Goal: Task Accomplishment & Management: Complete application form

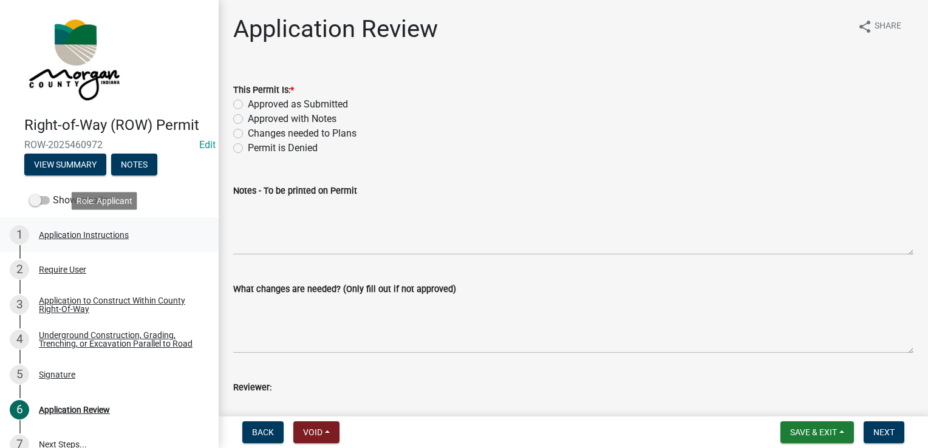
click at [121, 239] on div "Application Instructions" at bounding box center [84, 235] width 90 height 9
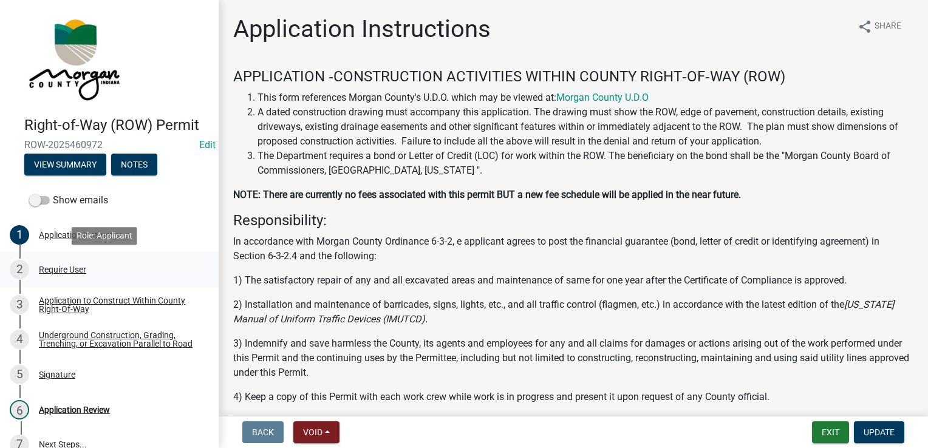
click at [89, 267] on div "2 Require User" at bounding box center [105, 269] width 190 height 19
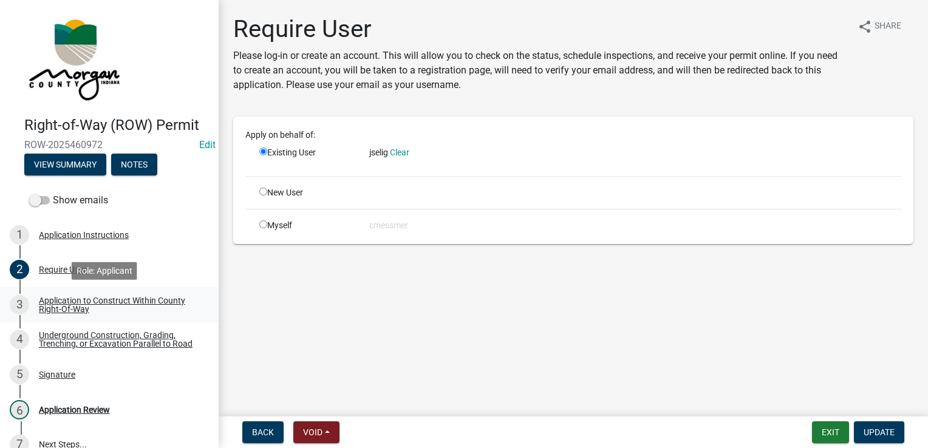
click at [98, 302] on div "Application to Construct Within County Right-Of-Way" at bounding box center [119, 304] width 160 height 17
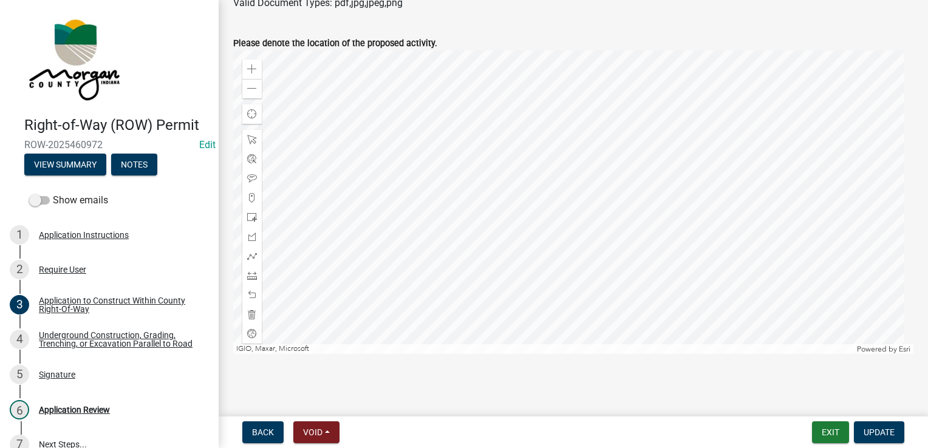
scroll to position [651, 0]
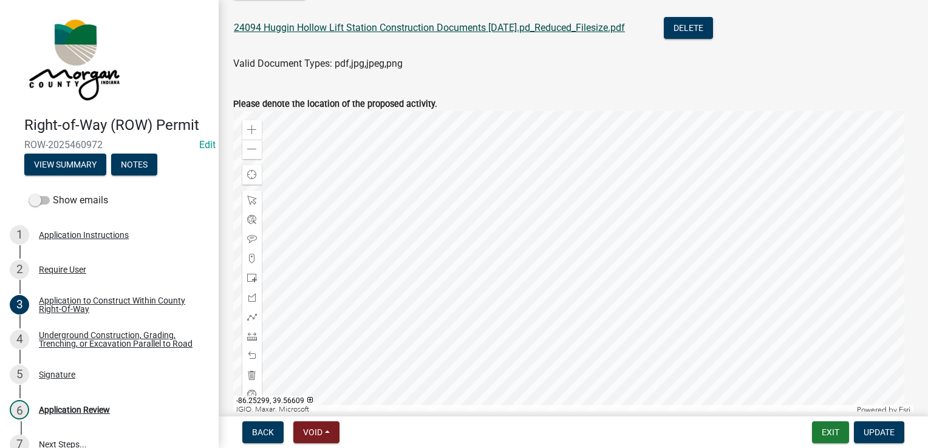
click at [553, 33] on link "24094 Huggin Hollow Lift Station Construction Documents [DATE].pd_Reduced_Files…" at bounding box center [429, 28] width 391 height 12
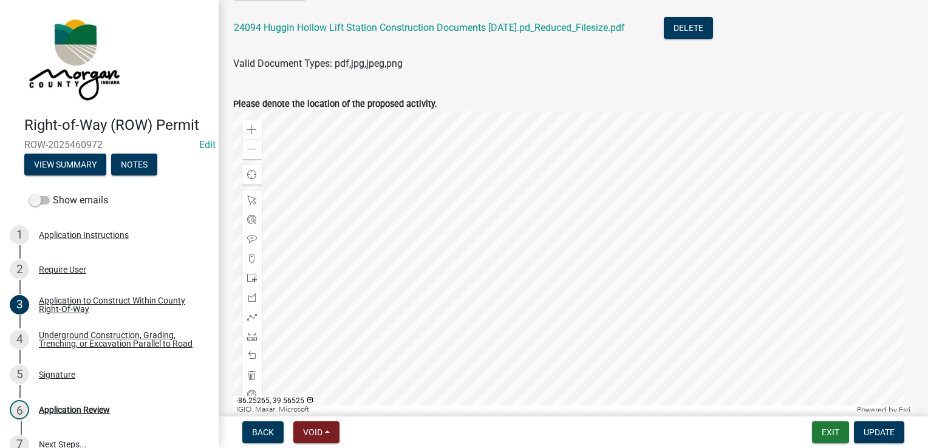
scroll to position [712, 0]
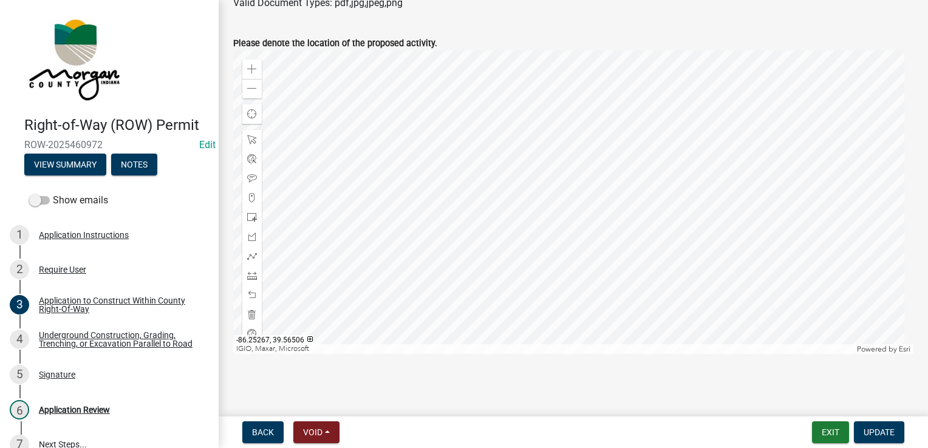
click at [569, 214] on div at bounding box center [573, 202] width 680 height 304
click at [117, 337] on div "Underground Construction, Grading, Trenching, or Excavation Parallel to Road" at bounding box center [119, 339] width 160 height 17
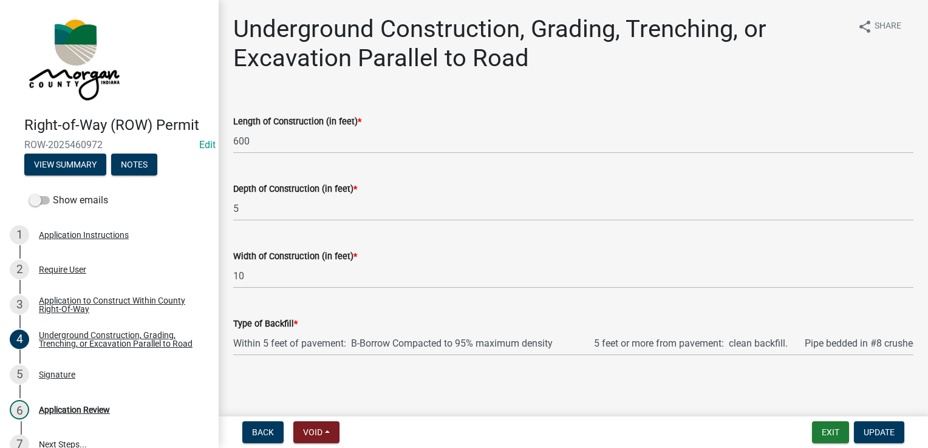
scroll to position [1, 0]
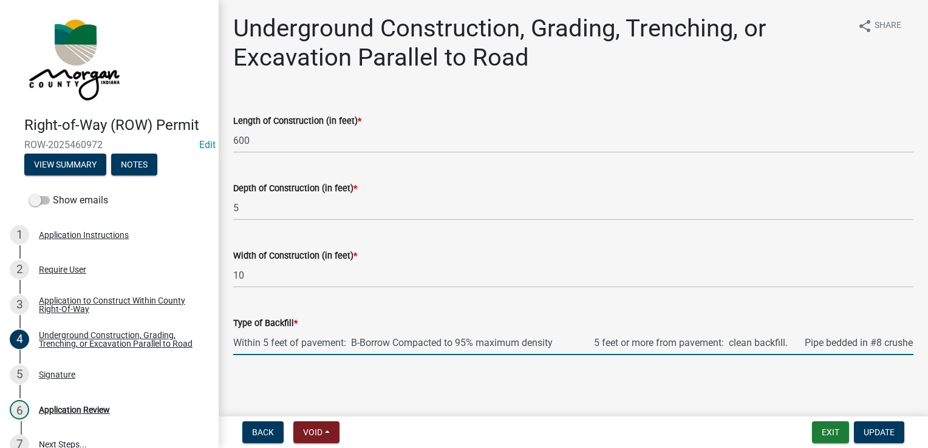
drag, startPoint x: 819, startPoint y: 347, endPoint x: 774, endPoint y: 354, distance: 44.8
click at [774, 354] on input "Within 5 feet of pavement: B-Borrow Compacted to 95% maximum density 5 feet or …" at bounding box center [573, 342] width 680 height 25
click at [793, 322] on div "Type of Backfill *" at bounding box center [573, 323] width 680 height 15
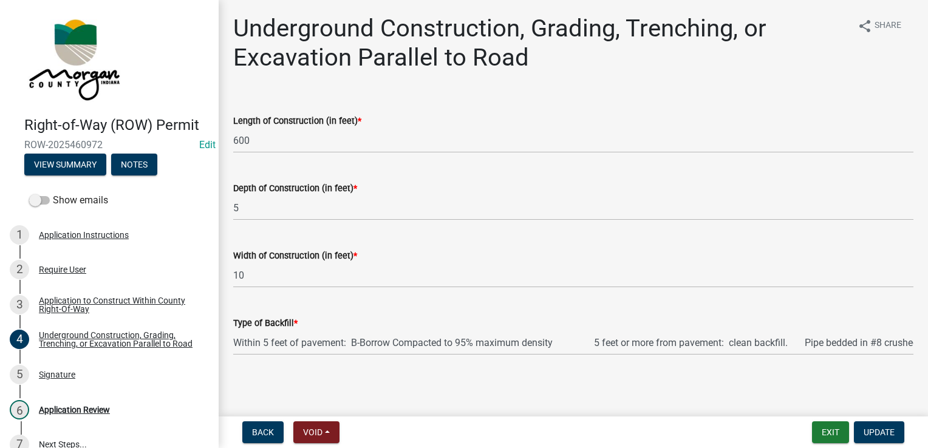
click at [794, 356] on wm-data-entity-input "Type of Backfill * Within 5 feet of pavement: B-Borrow Compacted to 95% maximum…" at bounding box center [573, 332] width 680 height 66
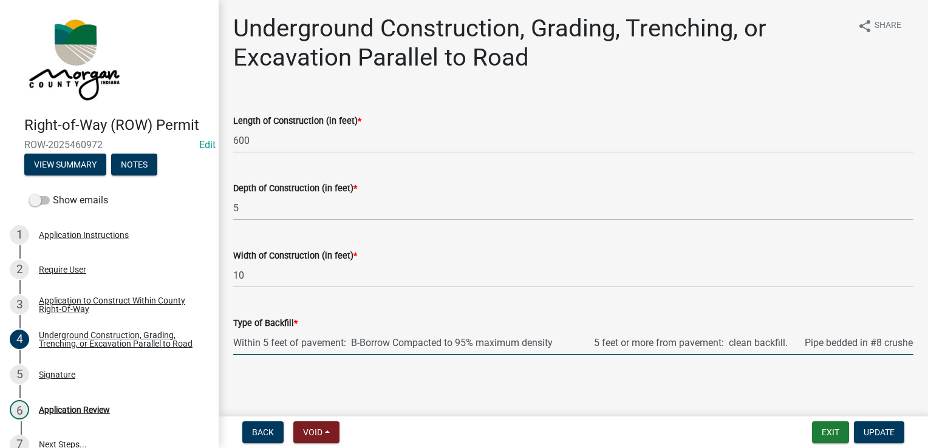
click at [805, 341] on input "Within 5 feet of pavement: B-Borrow Compacted to 95% maximum density 5 feet or …" at bounding box center [573, 342] width 680 height 25
drag, startPoint x: 795, startPoint y: 354, endPoint x: 825, endPoint y: 354, distance: 29.8
click at [825, 354] on input "Within 5 feet of pavement: B-Borrow Compacted to 95% maximum density 5 feet or …" at bounding box center [573, 342] width 680 height 25
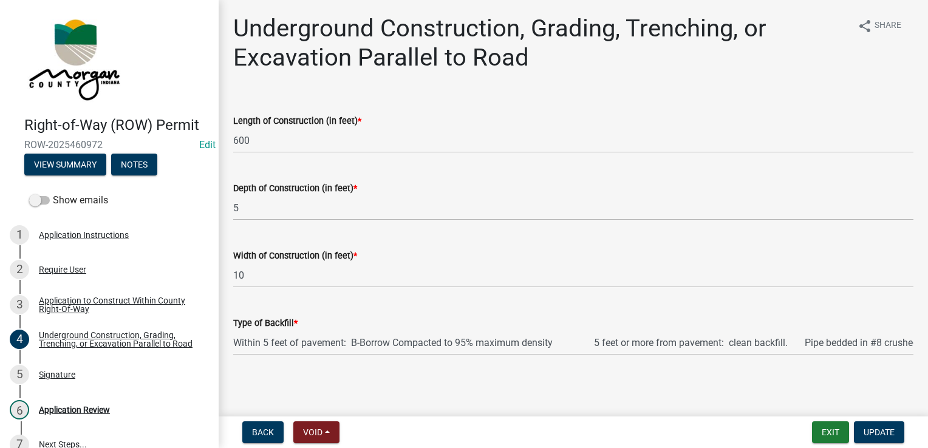
click at [827, 288] on wm-data-entity-input "Width of Construction (in feet) * 10" at bounding box center [573, 264] width 680 height 67
click at [78, 375] on div "5 Signature" at bounding box center [105, 374] width 190 height 19
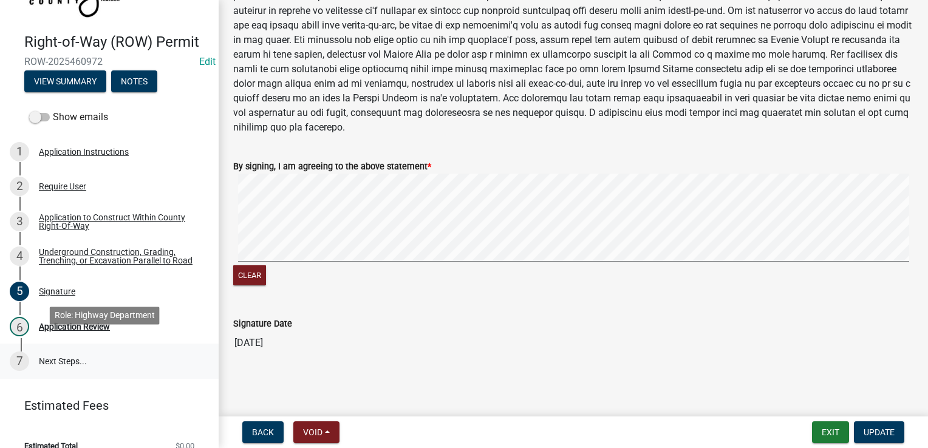
scroll to position [105, 0]
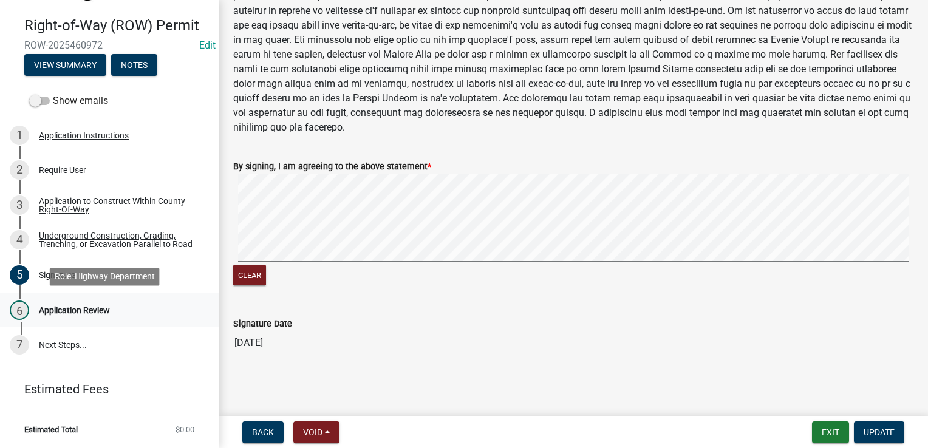
click at [87, 312] on div "Application Review" at bounding box center [74, 310] width 71 height 9
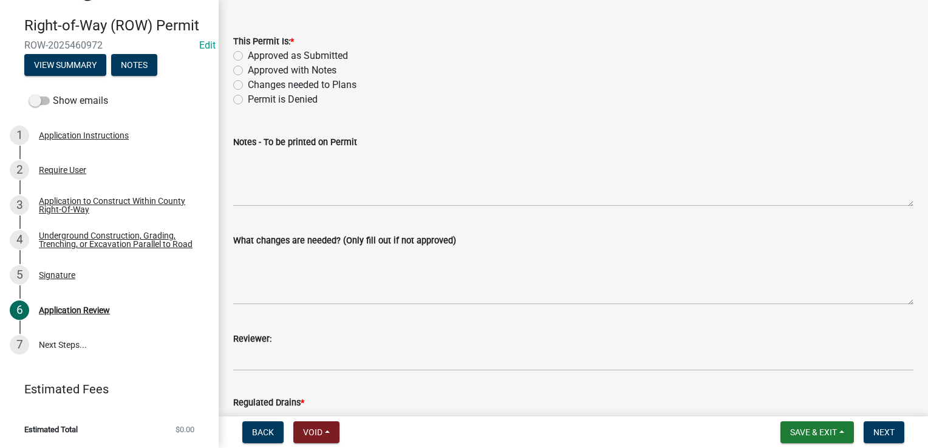
scroll to position [0, 0]
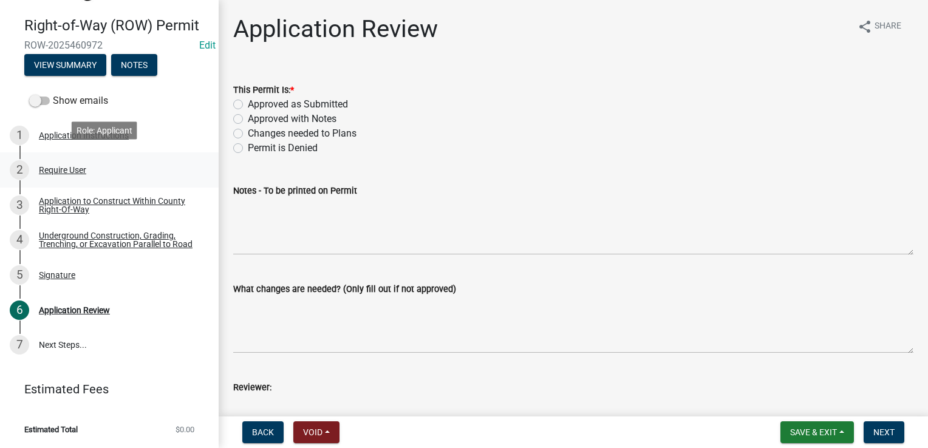
click at [59, 173] on div "2 Require User" at bounding box center [105, 169] width 190 height 19
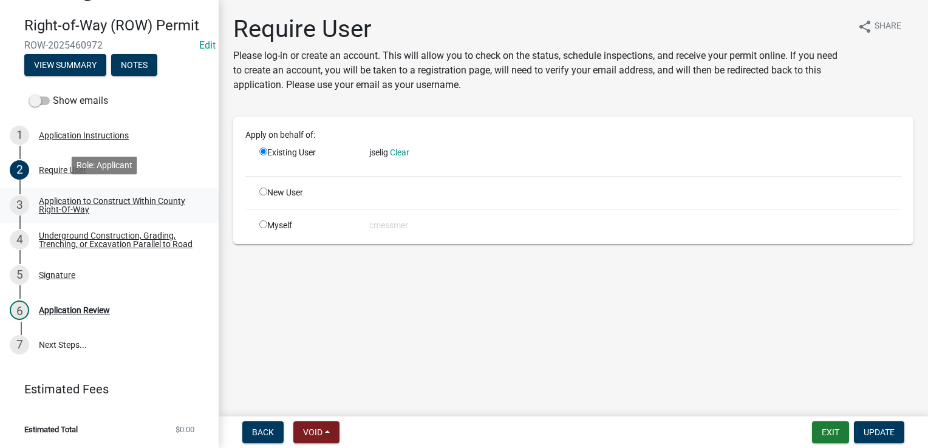
click at [91, 201] on div "Application to Construct Within County Right-Of-Way" at bounding box center [119, 205] width 160 height 17
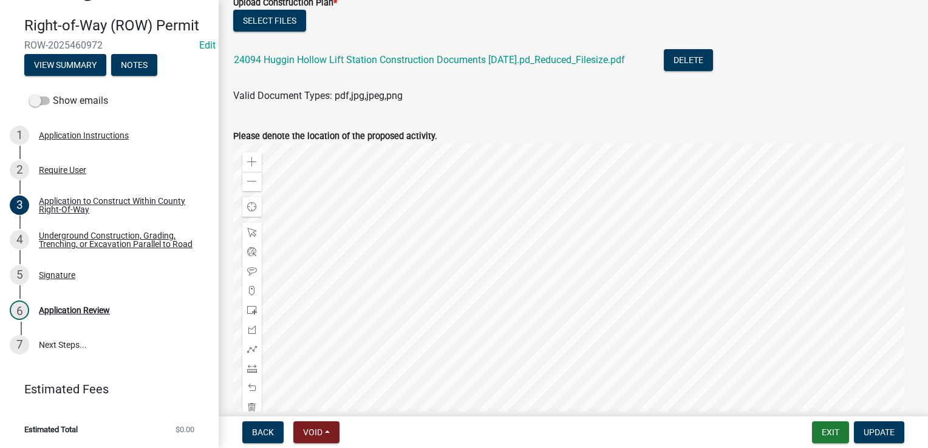
scroll to position [607, 0]
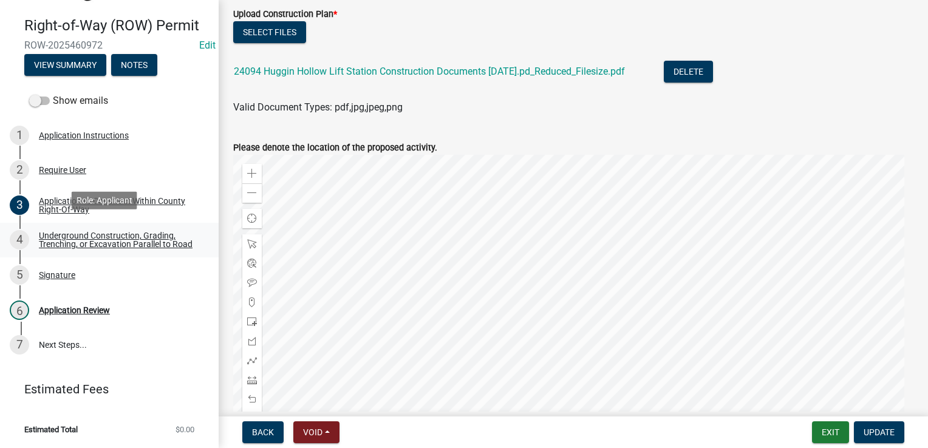
click at [90, 242] on div "Underground Construction, Grading, Trenching, or Excavation Parallel to Road" at bounding box center [119, 239] width 160 height 17
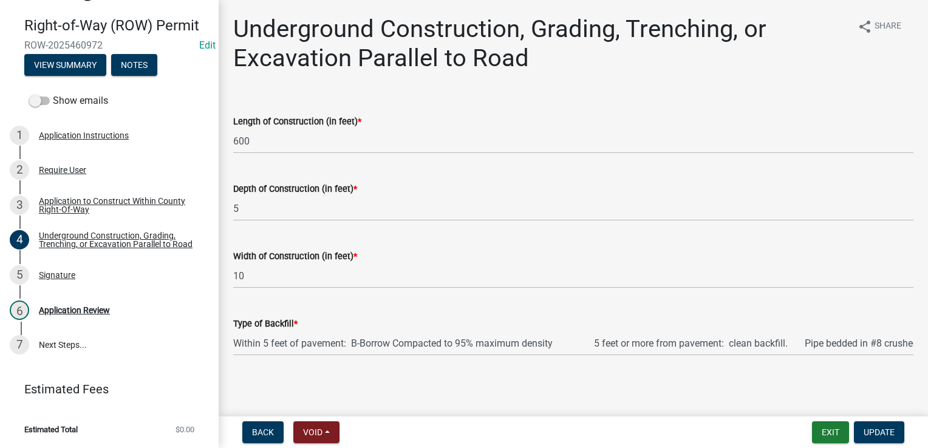
scroll to position [1, 0]
click at [56, 273] on div "Signature" at bounding box center [57, 275] width 36 height 9
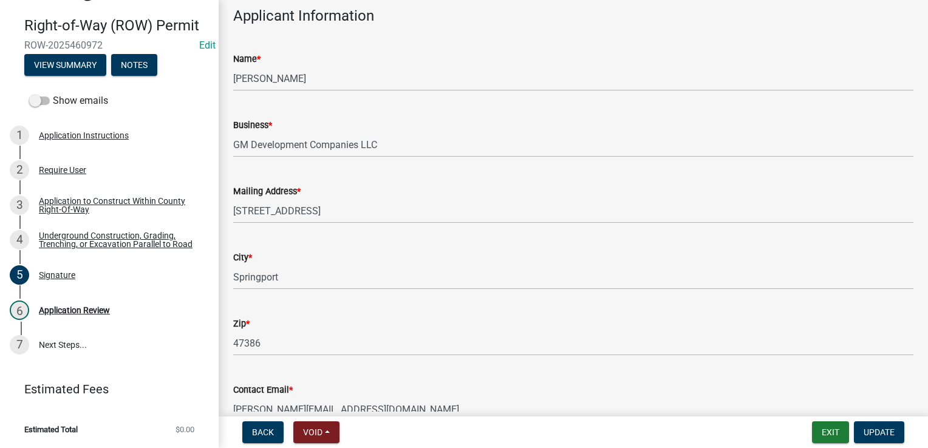
scroll to position [0, 0]
